Goal: Task Accomplishment & Management: Use online tool/utility

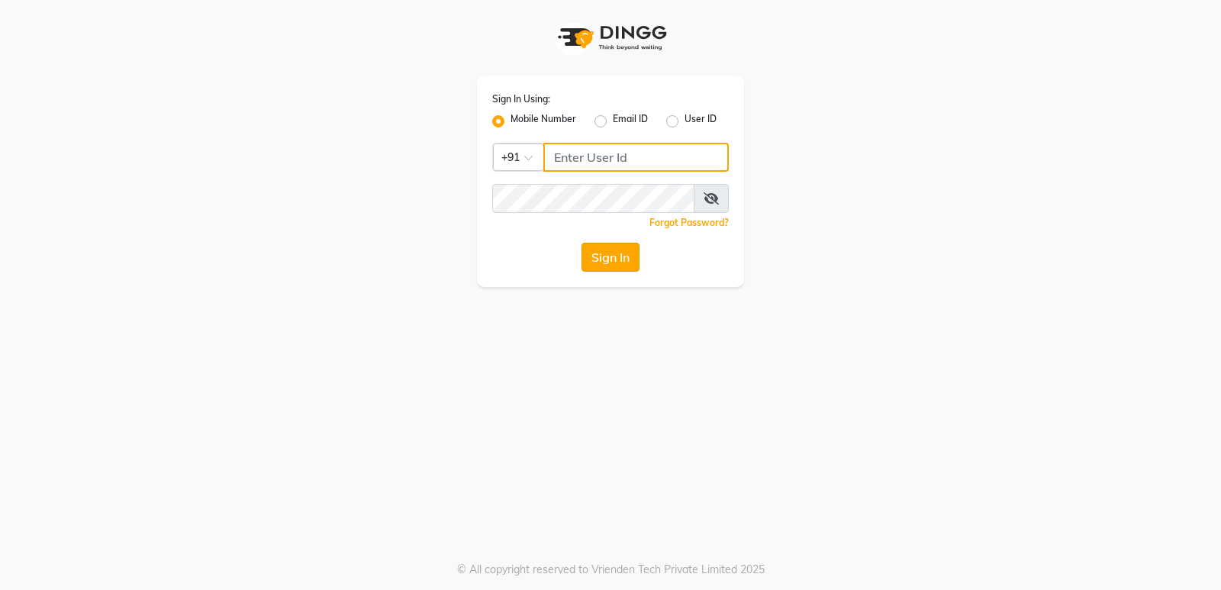
type input "9206566566"
click at [606, 244] on button "Sign In" at bounding box center [611, 257] width 58 height 29
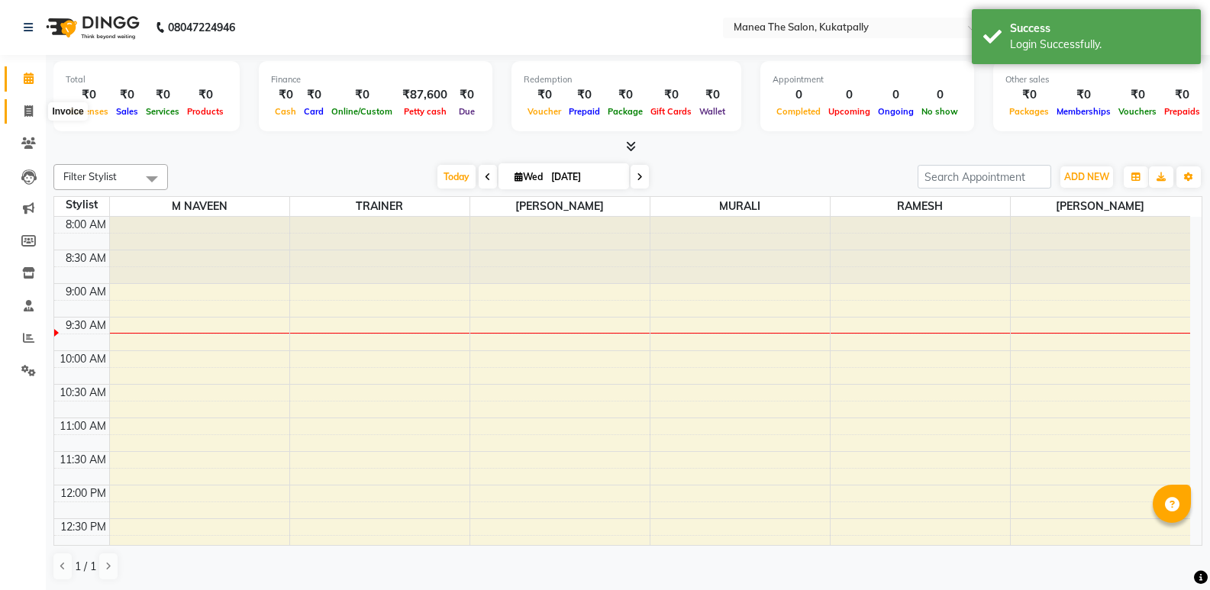
click at [29, 106] on icon at bounding box center [28, 110] width 8 height 11
select select "5471"
select select "service"
